Goal: Task Accomplishment & Management: Use online tool/utility

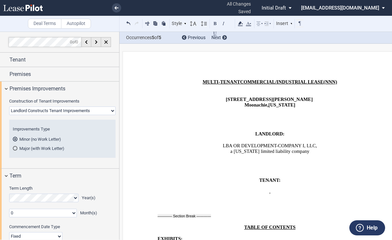
select select "fixed"
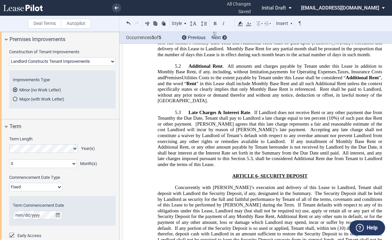
scroll to position [8, 0]
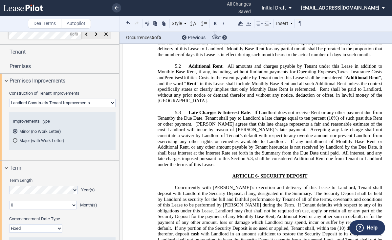
click at [31, 140] on md-radio-button "Major (with Work Letter)" at bounding box center [62, 140] width 99 height 6
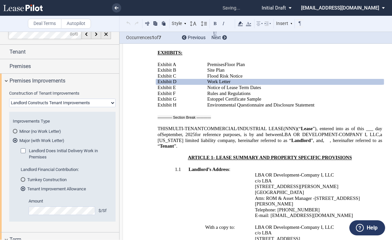
scroll to position [151, 0]
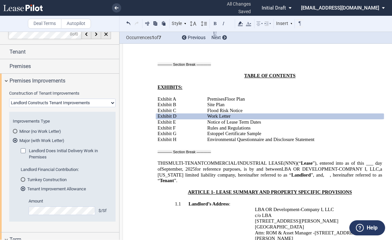
drag, startPoint x: 23, startPoint y: 180, endPoint x: 176, endPoint y: 155, distance: 155.3
click at [23, 180] on div "Turnkey Construction" at bounding box center [23, 179] width 5 height 5
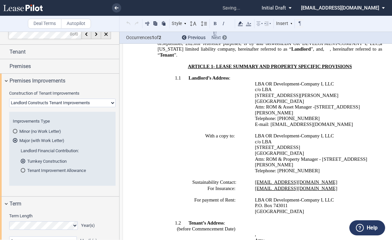
click at [223, 37] on div at bounding box center [224, 37] width 5 height 5
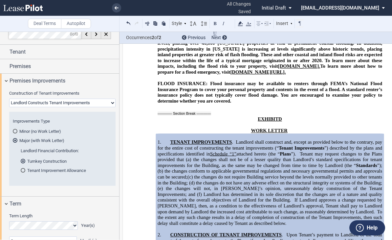
scroll to position [11511, 0]
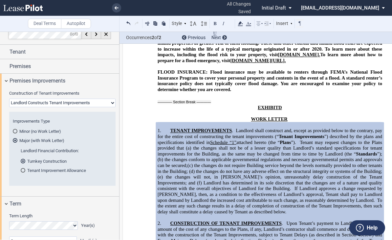
drag, startPoint x: 156, startPoint y: 131, endPoint x: 193, endPoint y: 145, distance: 39.7
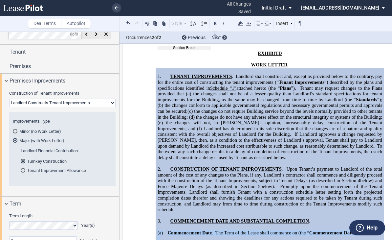
scroll to position [11577, 0]
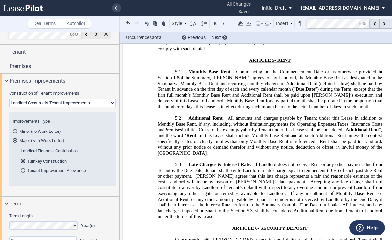
scroll to position [1278, 0]
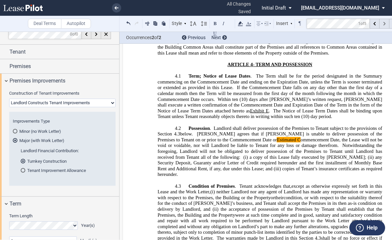
click at [384, 24] on icon at bounding box center [384, 24] width 2 height 4
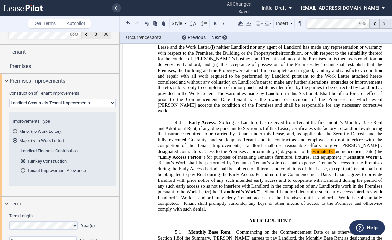
click at [384, 24] on icon at bounding box center [384, 24] width 2 height 4
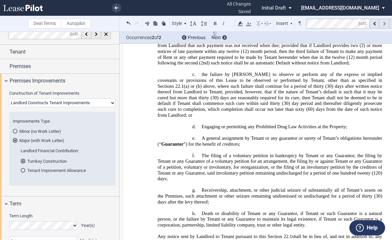
scroll to position [11623, 0]
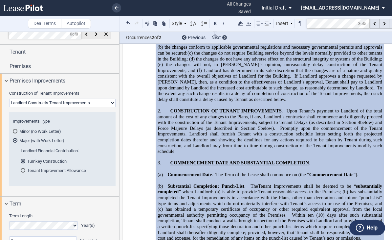
drag, startPoint x: 310, startPoint y: 116, endPoint x: 327, endPoint y: 166, distance: 52.9
drag, startPoint x: 327, startPoint y: 166, endPoint x: 318, endPoint y: 155, distance: 14.3
copy span "Landlord shall use its commercially reasonable efforts to cause the Premises to…"
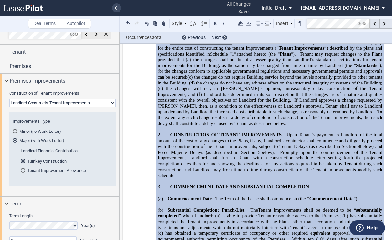
scroll to position [11590, 0]
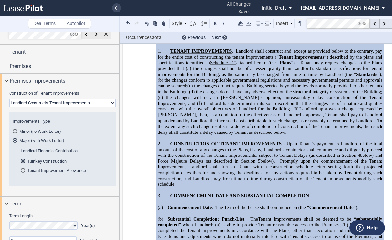
click at [302, 19] on md-toolbar "Deal Terms Autopilot Style 1. Section (a) Subsection 1 (i) Subsection 2 (aa) Su…" at bounding box center [196, 24] width 392 height 16
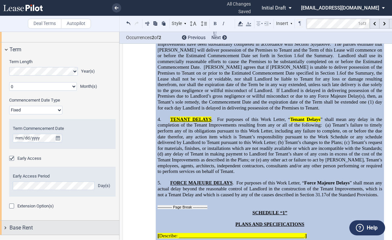
scroll to position [172, 0]
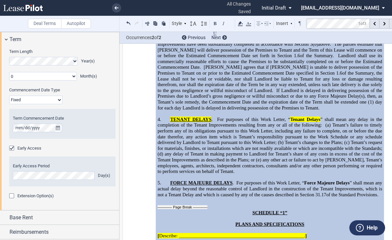
click at [11, 195] on div "Extension Option(s)" at bounding box center [12, 196] width 7 height 7
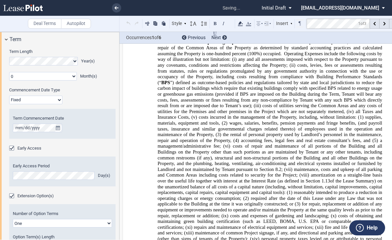
scroll to position [191, 0]
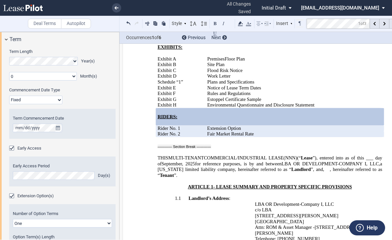
drag, startPoint x: 190, startPoint y: 139, endPoint x: 323, endPoint y: 5, distance: 189.4
click at [224, 37] on use at bounding box center [225, 37] width 2 height 3
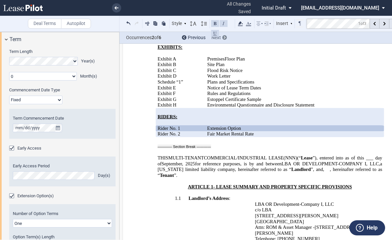
click at [224, 37] on use at bounding box center [225, 37] width 2 height 3
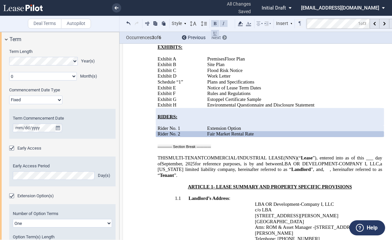
click at [224, 37] on use at bounding box center [225, 37] width 2 height 3
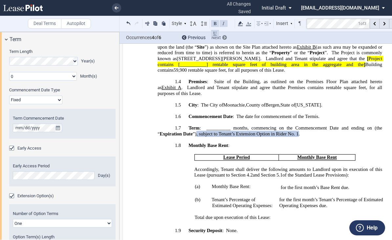
click at [224, 37] on use at bounding box center [225, 37] width 2 height 3
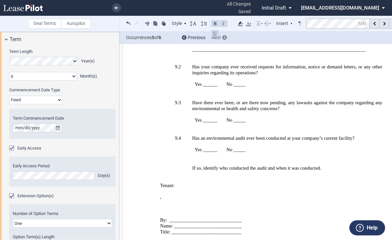
scroll to position [15352, 0]
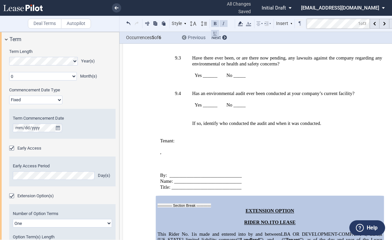
click at [184, 37] on icon at bounding box center [184, 37] width 2 height 3
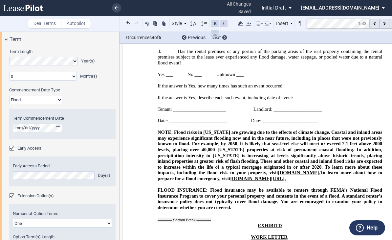
scroll to position [580, 0]
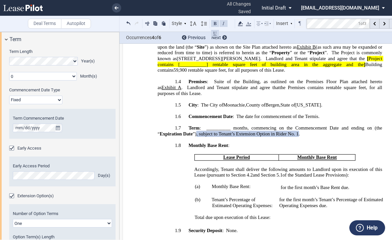
click at [234, 148] on p "﻿" at bounding box center [270, 151] width 225 height 6
click at [237, 142] on p "1.8 Monthly Base Rent :" at bounding box center [270, 145] width 225 height 6
click at [224, 39] on div at bounding box center [224, 37] width 5 height 5
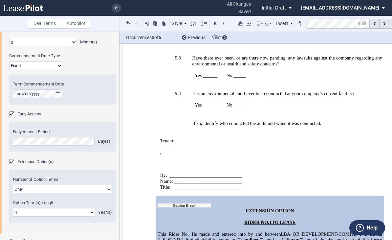
scroll to position [238, 0]
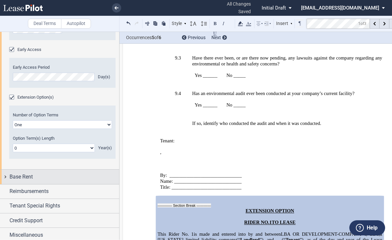
click at [34, 182] on div "Base Rent" at bounding box center [59, 176] width 119 height 14
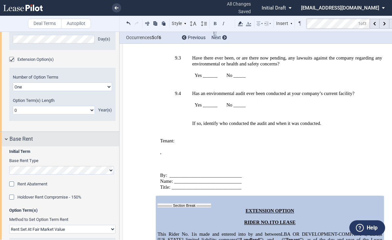
scroll to position [395, 0]
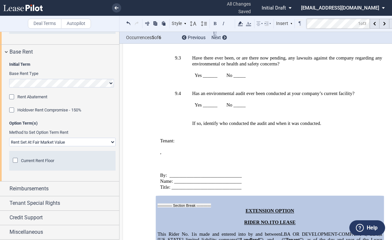
click at [34, 160] on span "Current Rent Floor" at bounding box center [37, 160] width 33 height 5
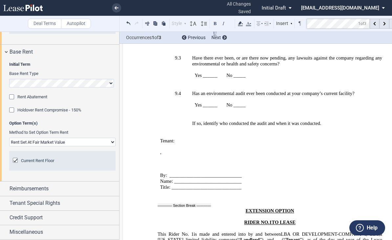
drag, startPoint x: 306, startPoint y: 199, endPoint x: 148, endPoint y: 149, distance: 166.0
drag, startPoint x: 148, startPoint y: 149, endPoint x: 163, endPoint y: 150, distance: 15.1
copy span "loremipsu do sitam co adi elitsed do: (e) tem Incidid Utla Etdo magnaal en Admi…"
drag, startPoint x: 143, startPoint y: 191, endPoint x: 282, endPoint y: 22, distance: 218.9
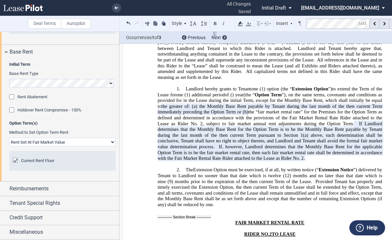
scroll to position [15614, 0]
